Goal: Book appointment/travel/reservation

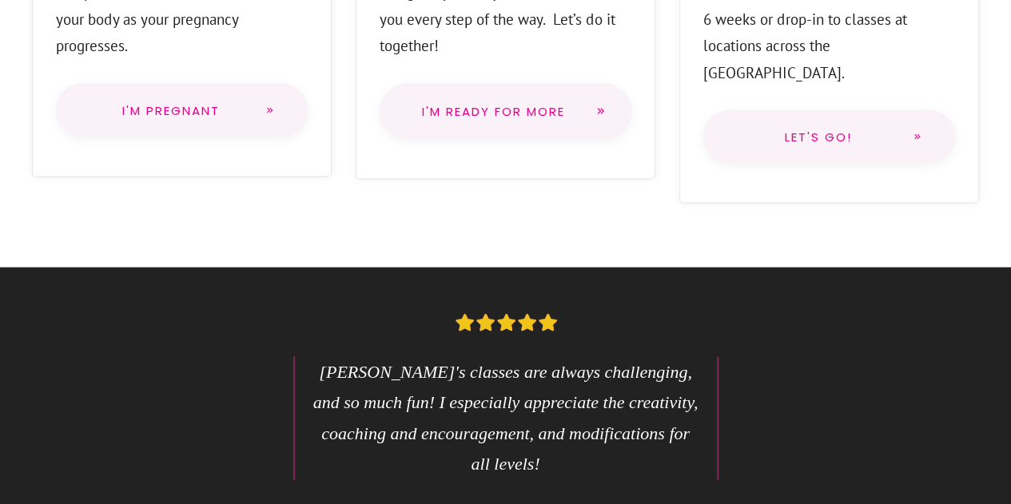
scroll to position [1506, 0]
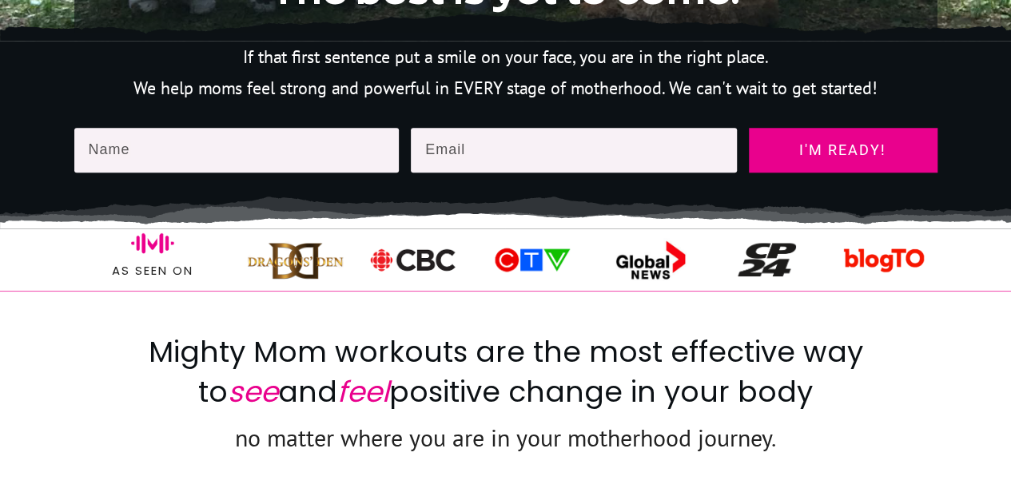
click at [292, 282] on img at bounding box center [295, 260] width 97 height 49
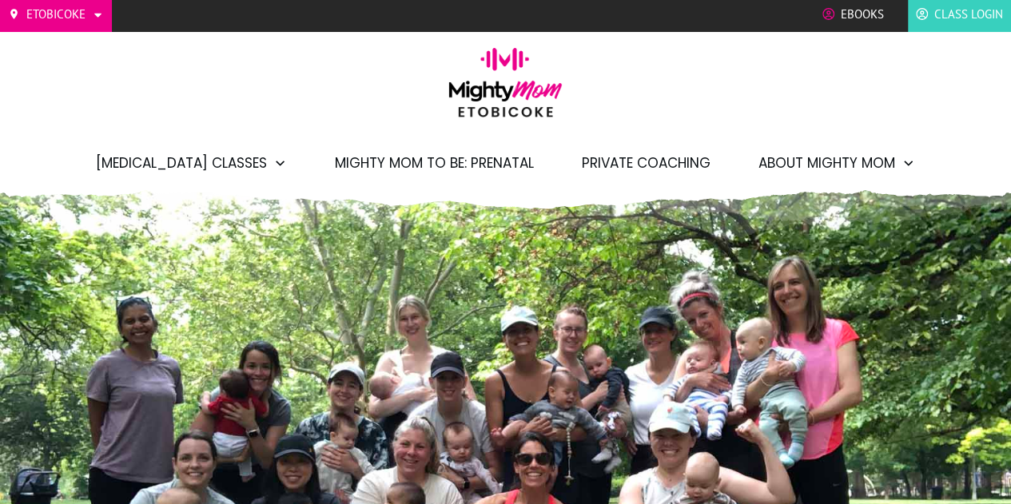
scroll to position [0, 0]
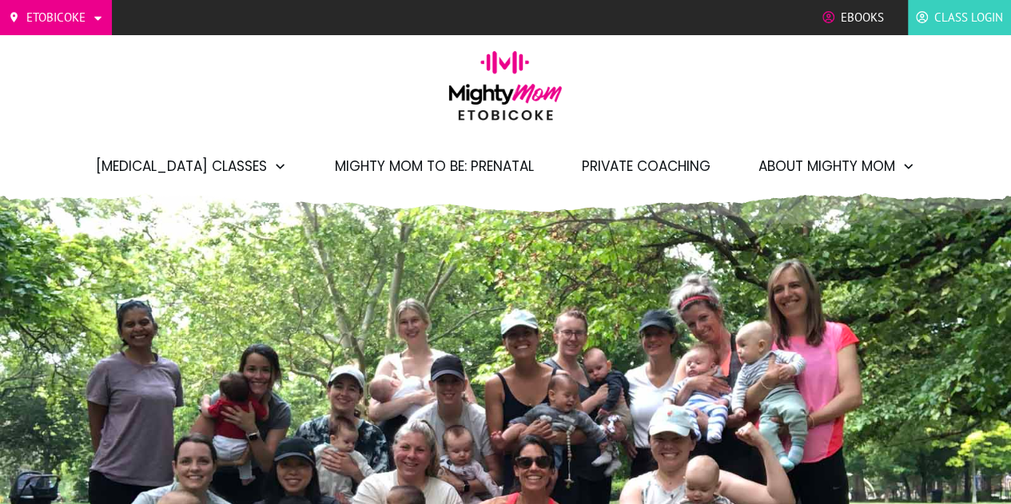
click at [395, 161] on span "Mighty Mom to Be: Prenatal" at bounding box center [434, 166] width 199 height 27
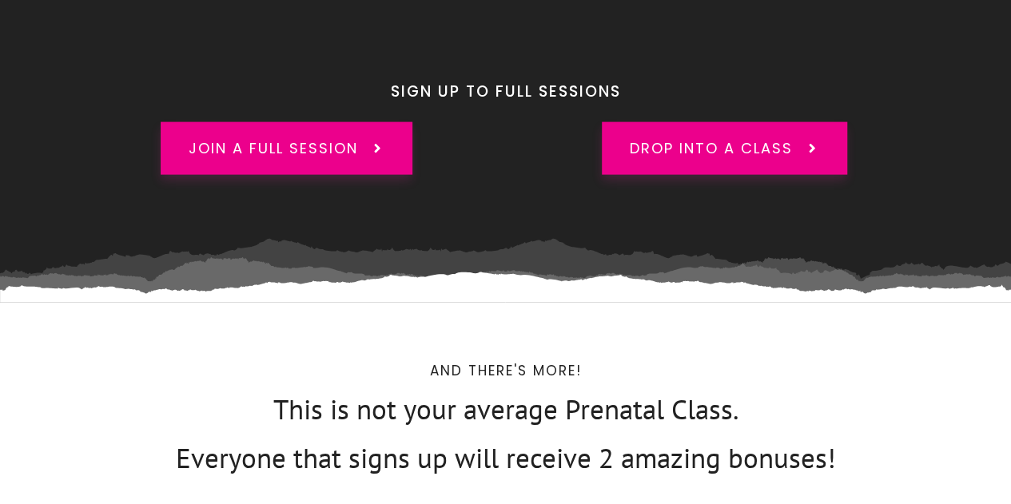
scroll to position [4748, 0]
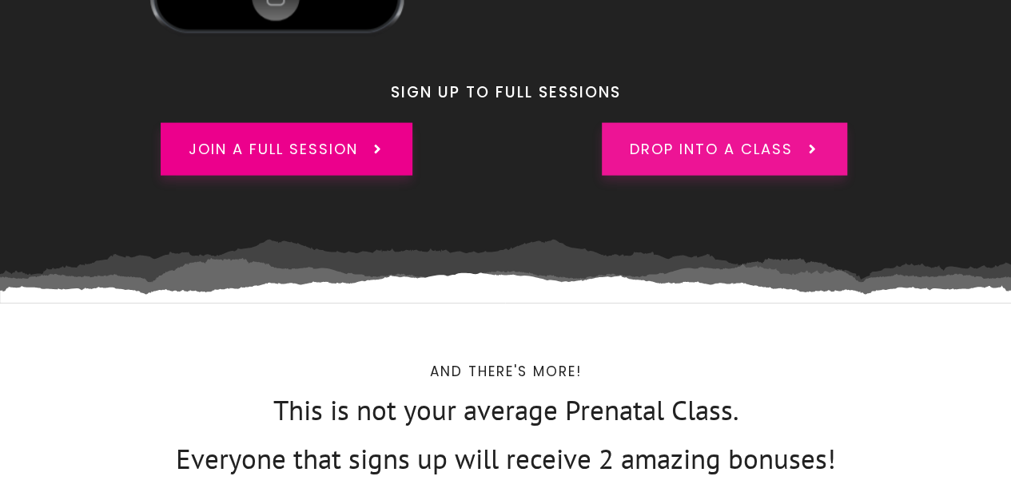
click at [620, 129] on link "drop into a class" at bounding box center [724, 149] width 245 height 53
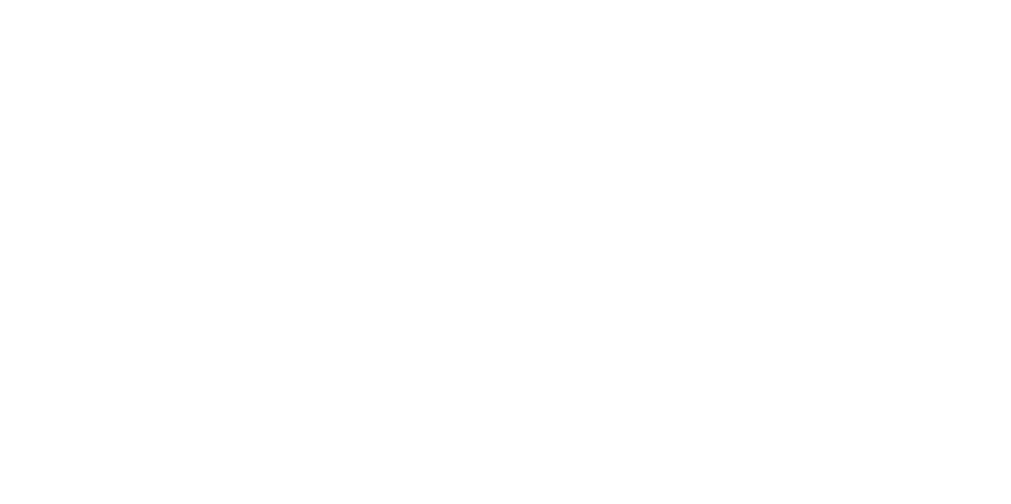
scroll to position [1784, 0]
